Goal: Task Accomplishment & Management: Use online tool/utility

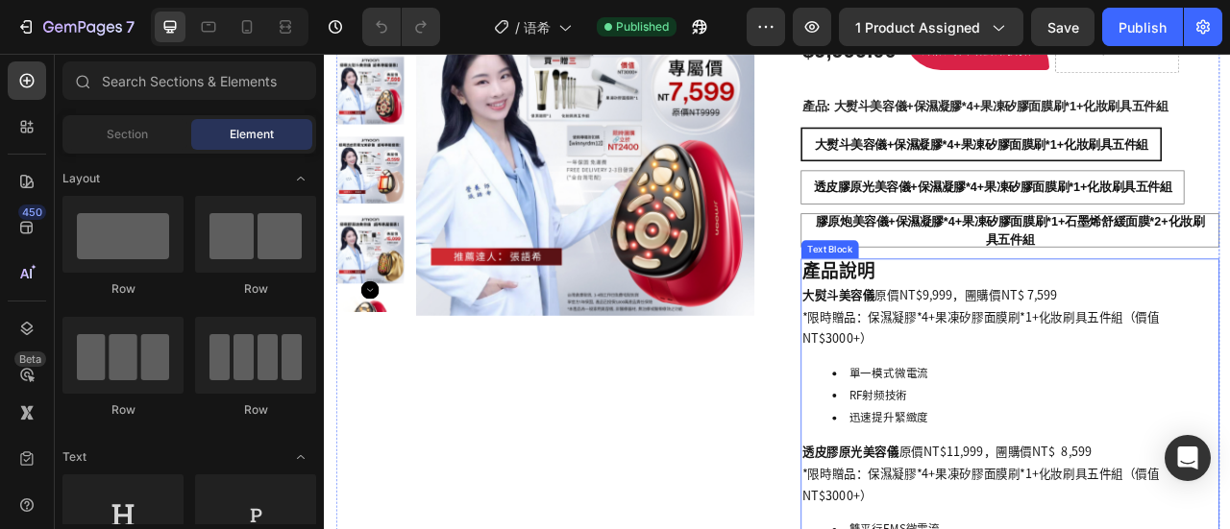
scroll to position [288, 0]
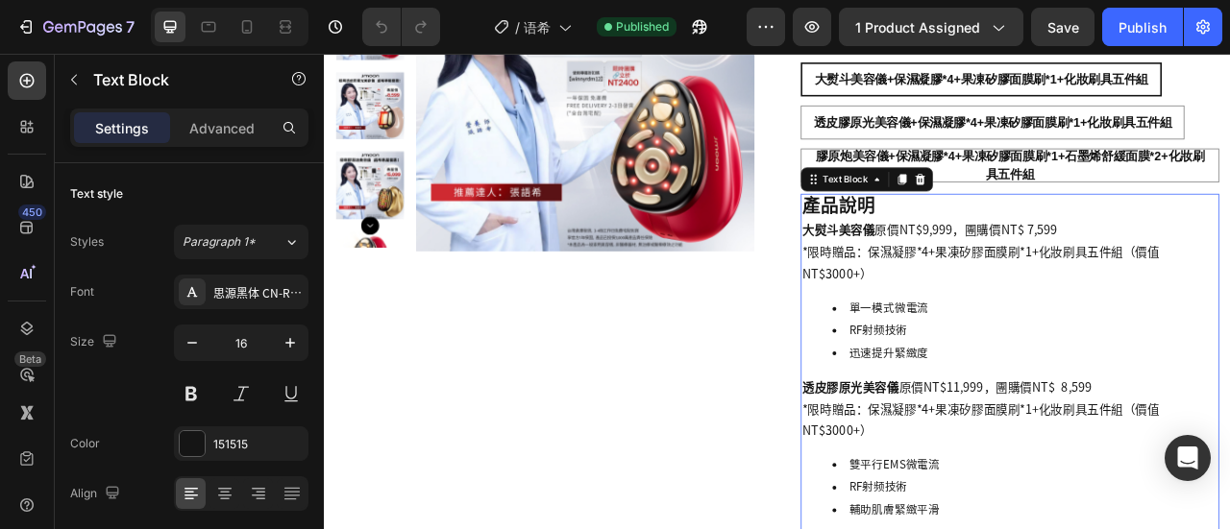
click at [1068, 507] on p "*限時贈品：保濕凝膠*4+果凍矽膠面膜刷*1+化妝刷具五件組（價值NT$3000+）" at bounding box center [1196, 520] width 528 height 56
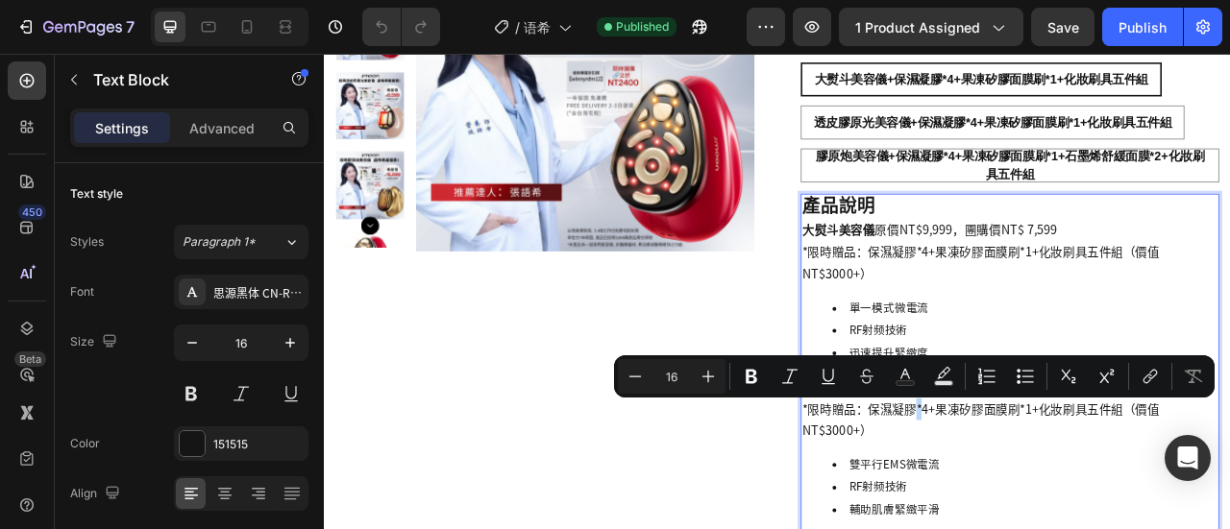
click at [1080, 503] on p "*限時贈品：保濕凝膠*4+果凍矽膠面膜刷*1+化妝刷具五件組（價值NT$3000+）" at bounding box center [1196, 520] width 528 height 56
click at [1084, 504] on p "*限時贈品：保濕凝膠*4+果凍矽膠面膜刷*1+化妝刷具五件組（價值NT$3000+）" at bounding box center [1196, 520] width 528 height 56
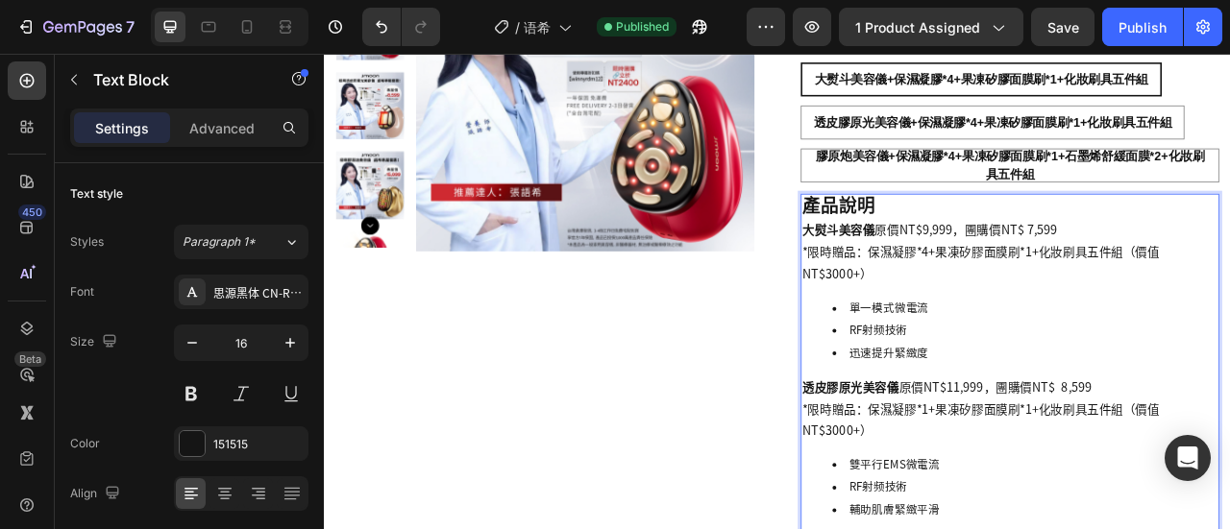
click at [1123, 528] on p "*限時贈品：保濕凝膠*1+果凍矽膠面膜刷*1+化妝刷具五件組（價值NT$3000+）" at bounding box center [1196, 520] width 528 height 56
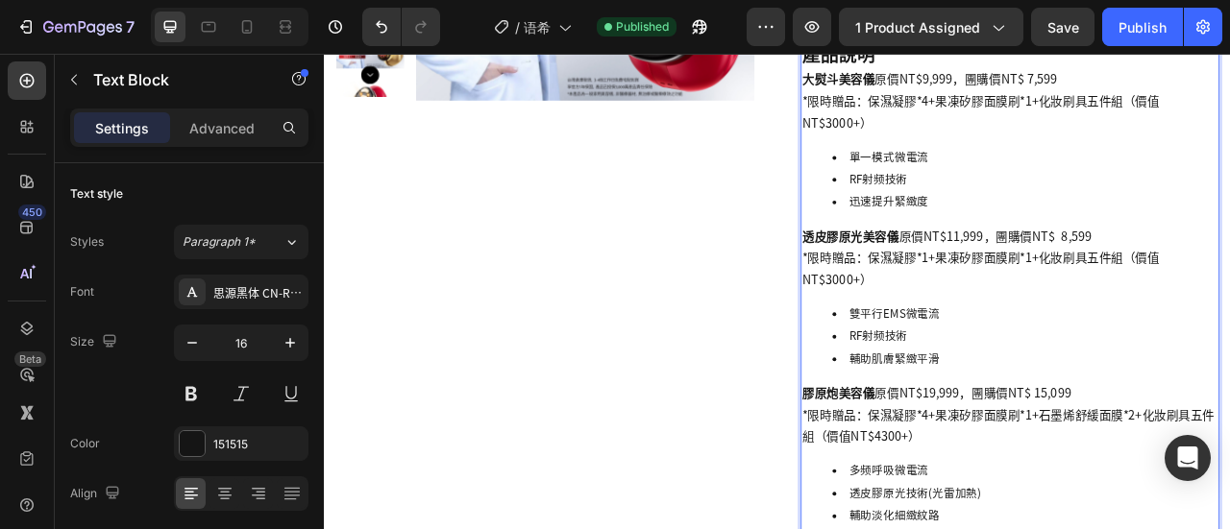
scroll to position [483, 0]
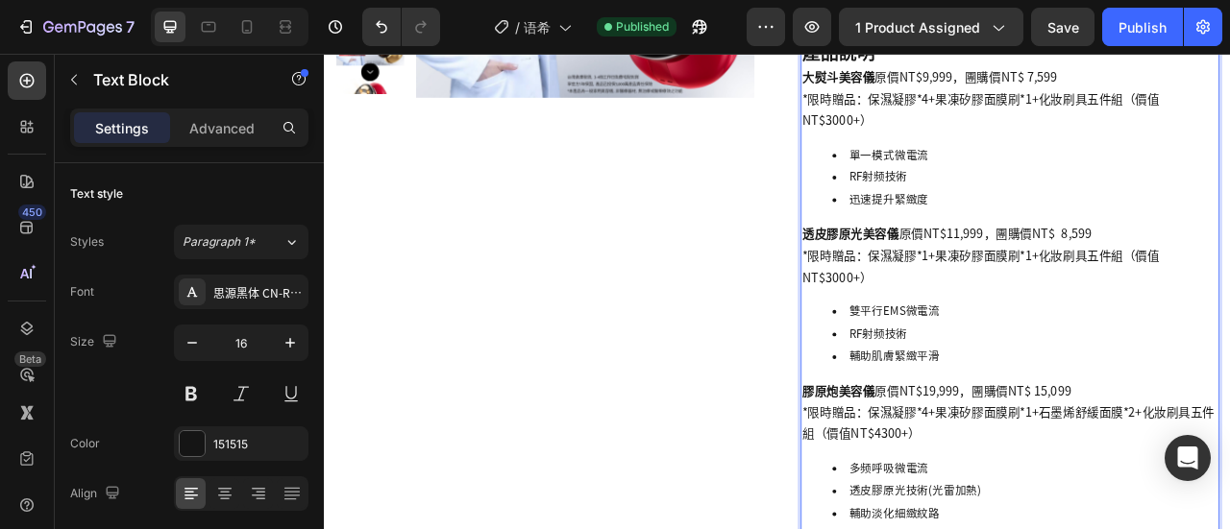
click at [1093, 497] on p "*限時贈品：保濕凝膠*4+果凍矽膠面膜刷*1+石墨烯舒緩面膜*2+化妝刷具五件組（價值NT$4300+）" at bounding box center [1196, 525] width 528 height 56
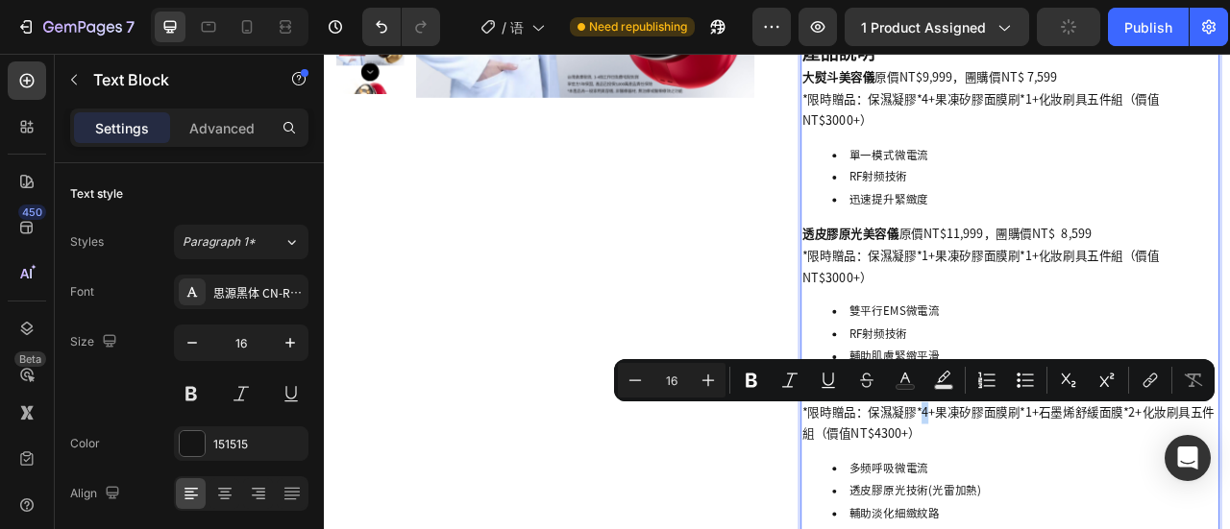
click at [1084, 506] on p "*限時贈品：保濕凝膠*4+果凍矽膠面膜刷*1+石墨烯舒緩面膜*2+化妝刷具五件組（價值NT$4300+）" at bounding box center [1196, 525] width 528 height 56
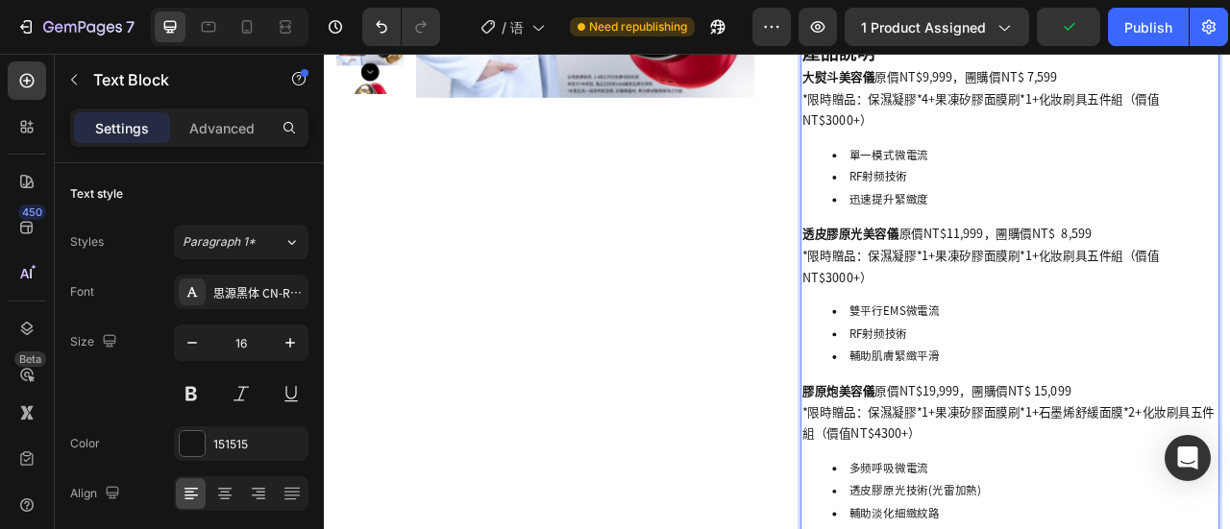
click at [1156, 528] on p "*限時贈品：保濕凝膠*1+果凍矽膠面膜刷*1+石墨烯舒緩面膜*2+化妝刷具五件組（價值NT$4300+）" at bounding box center [1196, 525] width 528 height 56
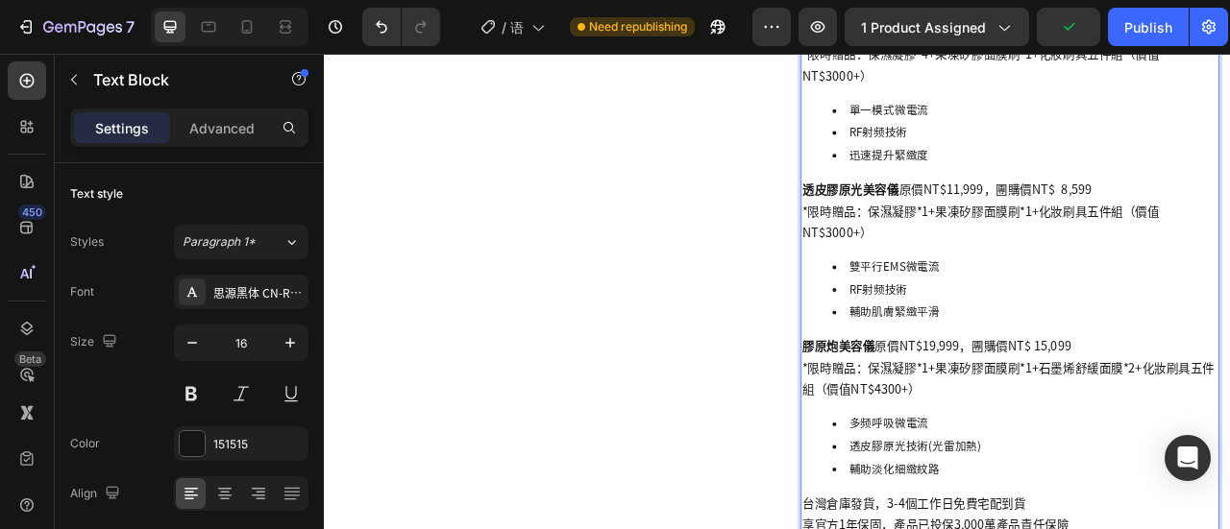
scroll to position [579, 0]
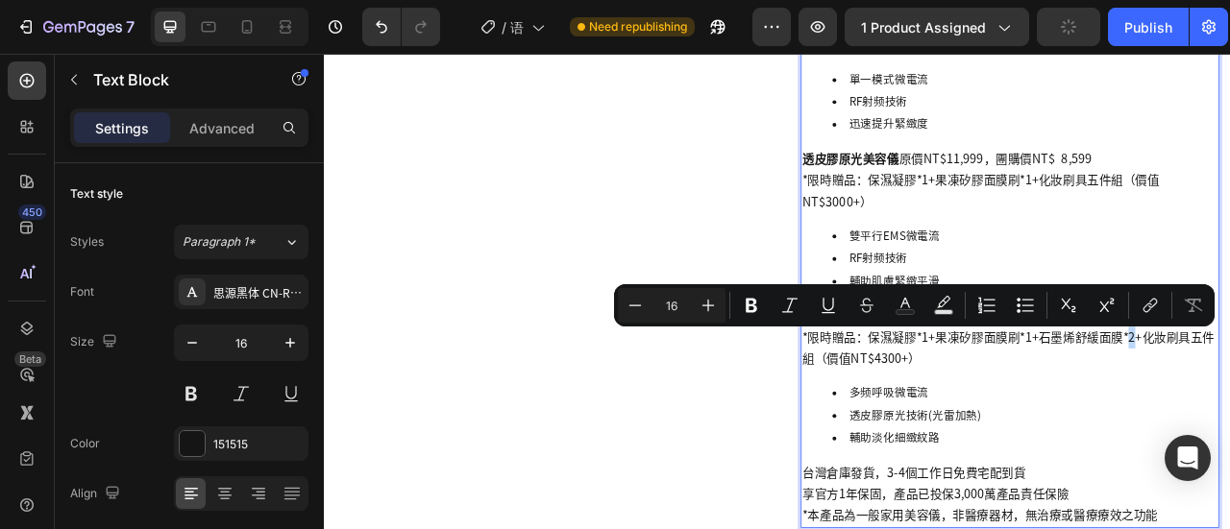
click at [1229, 407] on p "*限時贈品：保濕凝膠*1+果凍矽膠面膜刷*1+石墨烯舒緩面膜*2+化妝刷具五件組（價值NT$4300+）" at bounding box center [1196, 429] width 528 height 56
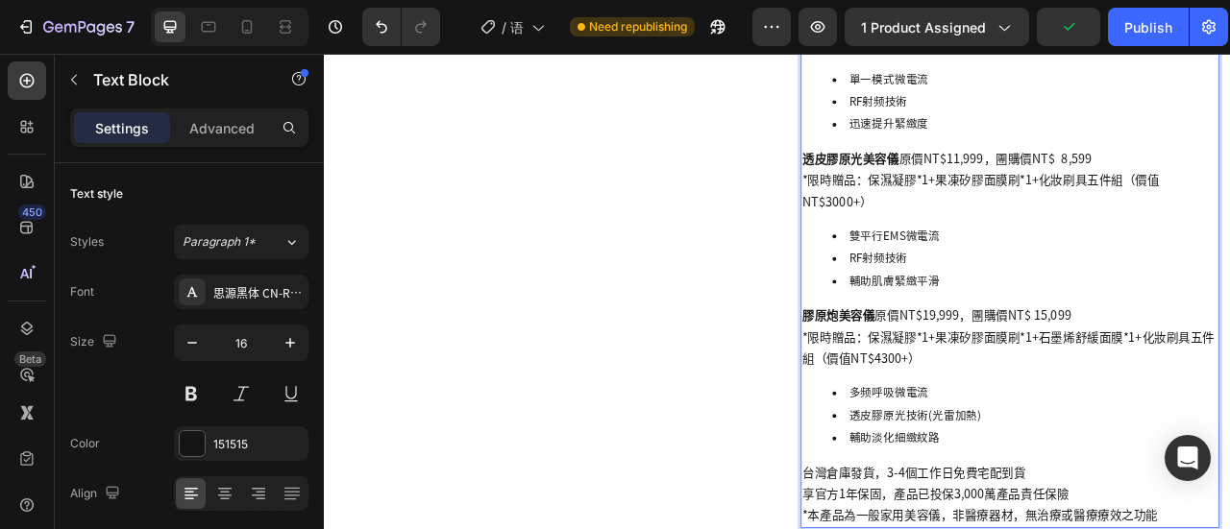
click at [1229, 476] on li "多频呼吸微電流" at bounding box center [1215, 485] width 490 height 29
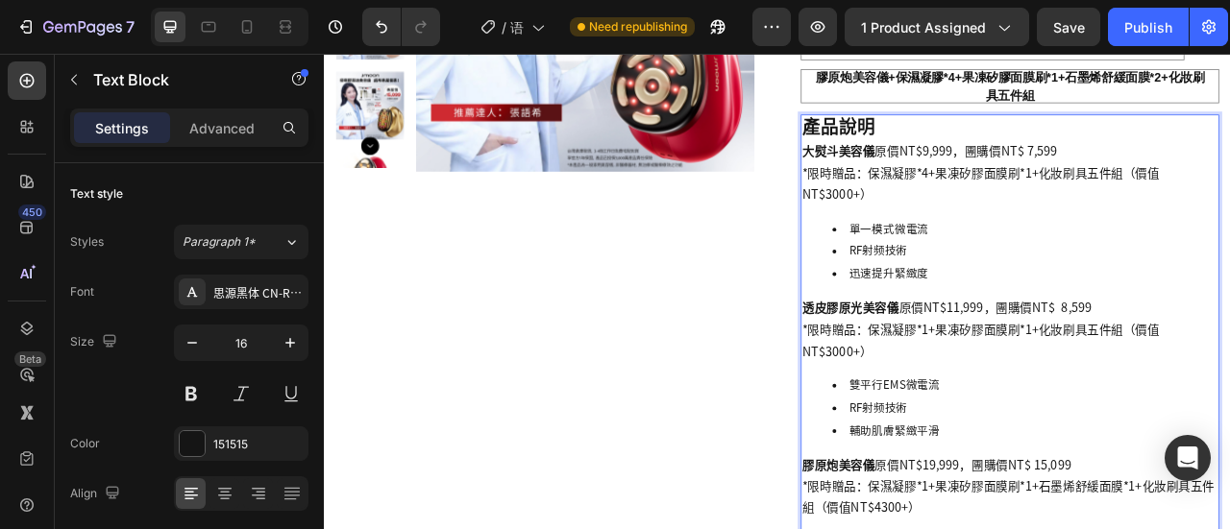
scroll to position [387, 0]
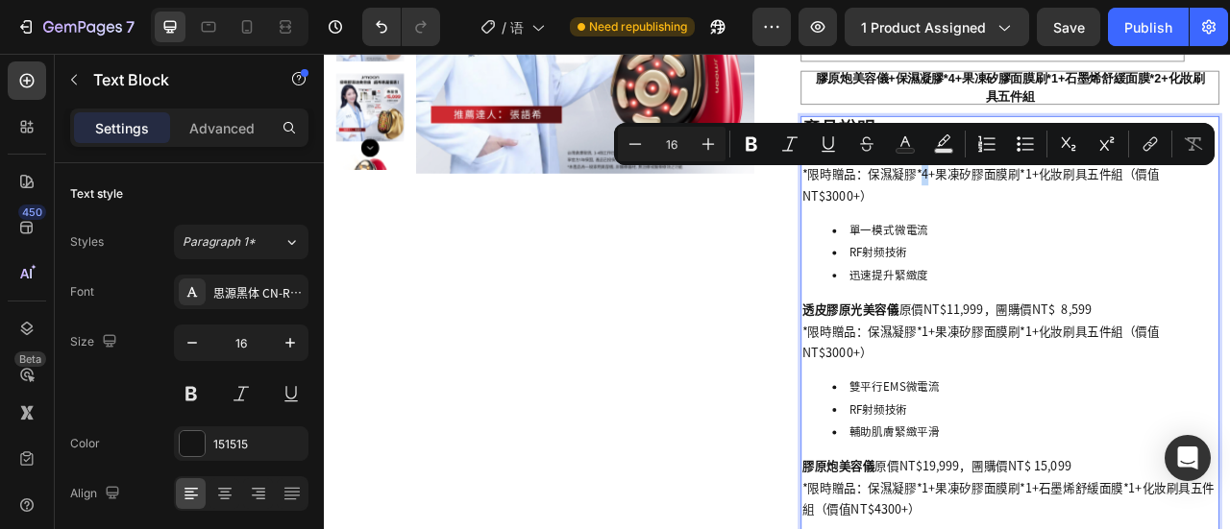
click at [1084, 209] on p "*限時贈品：保濕凝膠*4+果凍矽膠面膜刷*1+化妝刷具五件組（價值NT$3000+）" at bounding box center [1196, 221] width 528 height 56
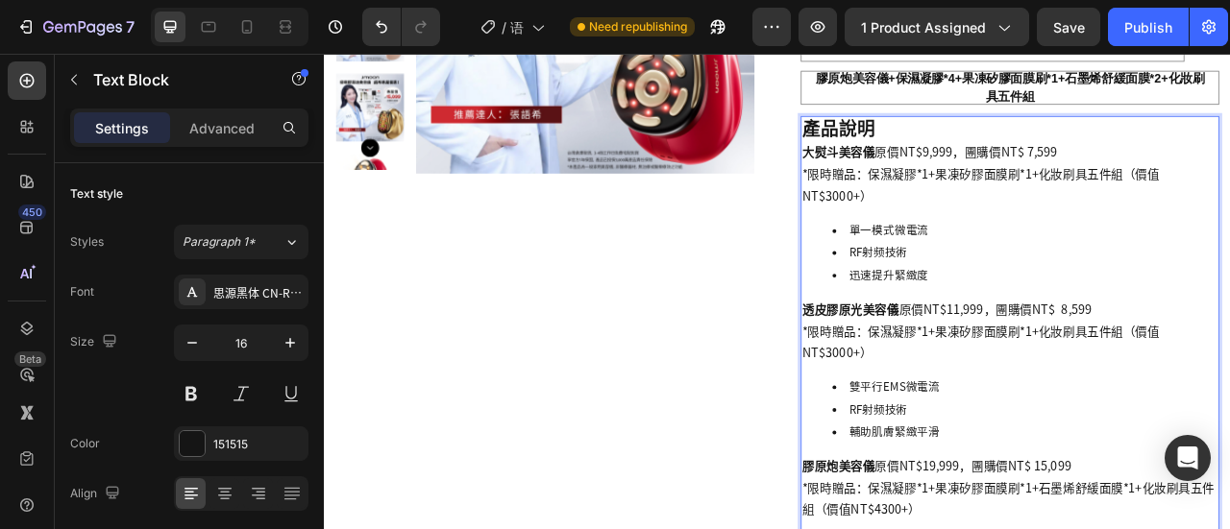
click at [1212, 324] on li "迅速提升緊緻度" at bounding box center [1215, 335] width 490 height 29
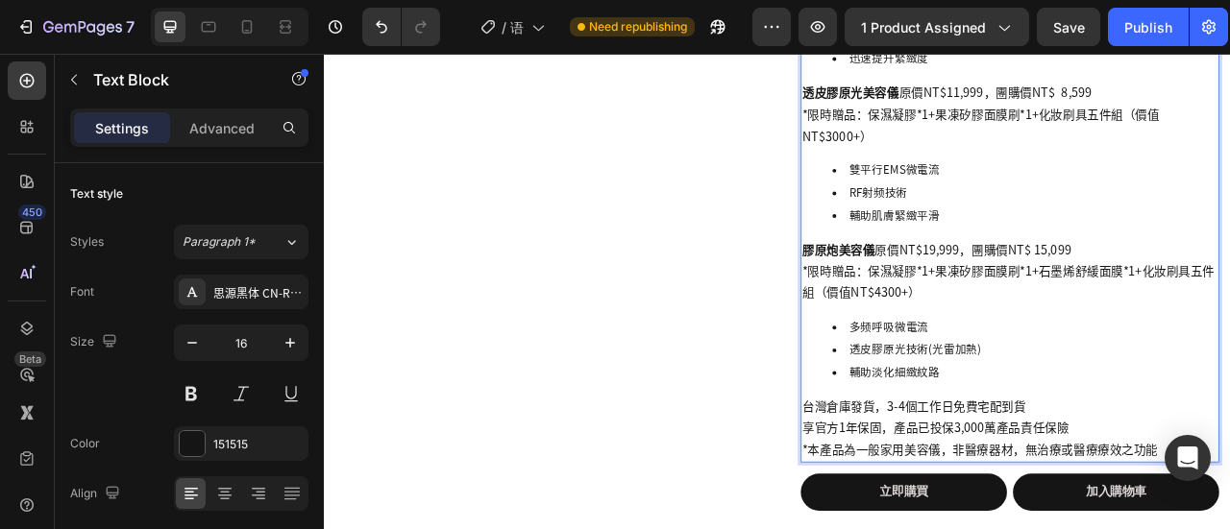
scroll to position [675, 0]
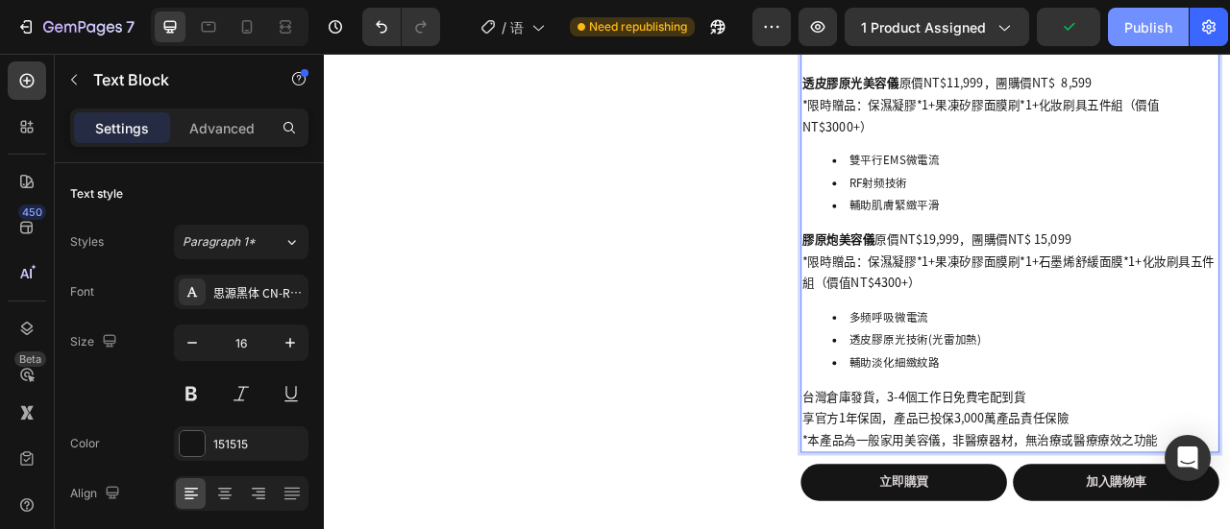
click at [1147, 26] on div "Publish" at bounding box center [1148, 27] width 48 height 20
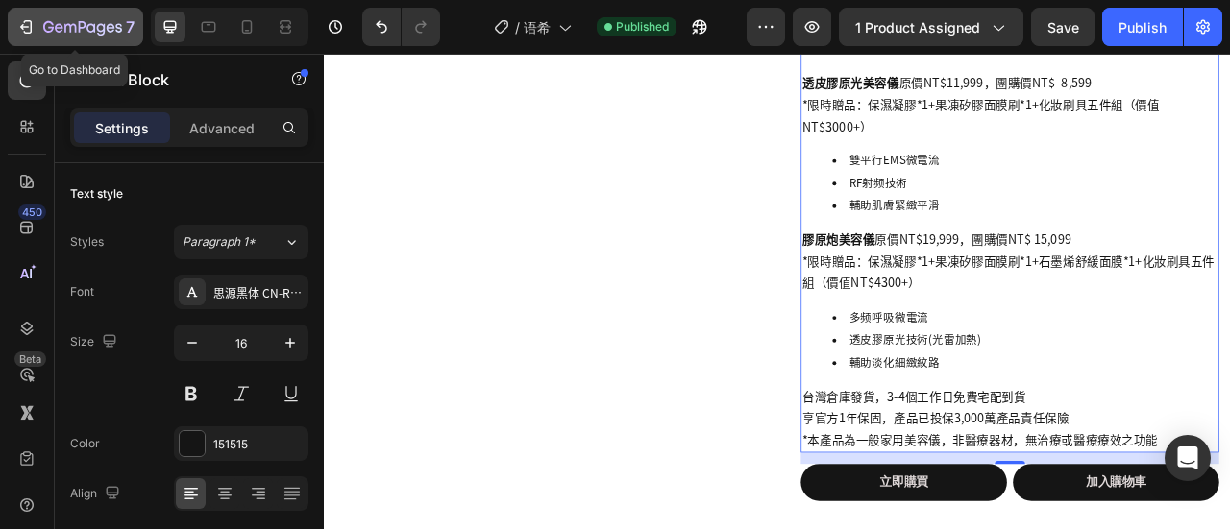
click at [37, 20] on div "7" at bounding box center [75, 26] width 118 height 23
